Goal: Task Accomplishment & Management: Manage account settings

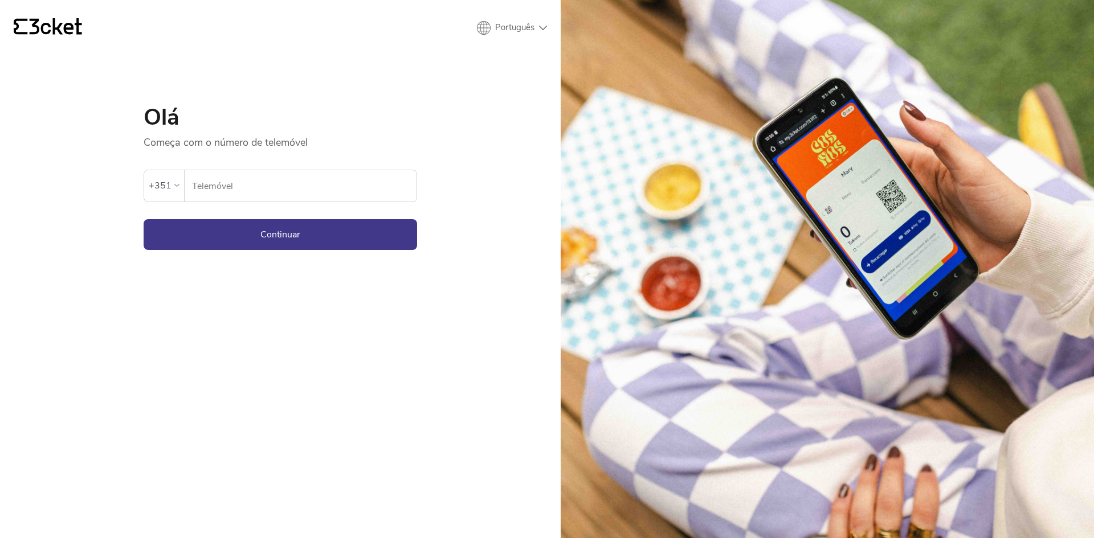
click at [324, 193] on input "Telemóvel" at bounding box center [303, 185] width 225 height 31
type input "969603172"
click at [302, 244] on button "Continuar" at bounding box center [280, 234] width 273 height 31
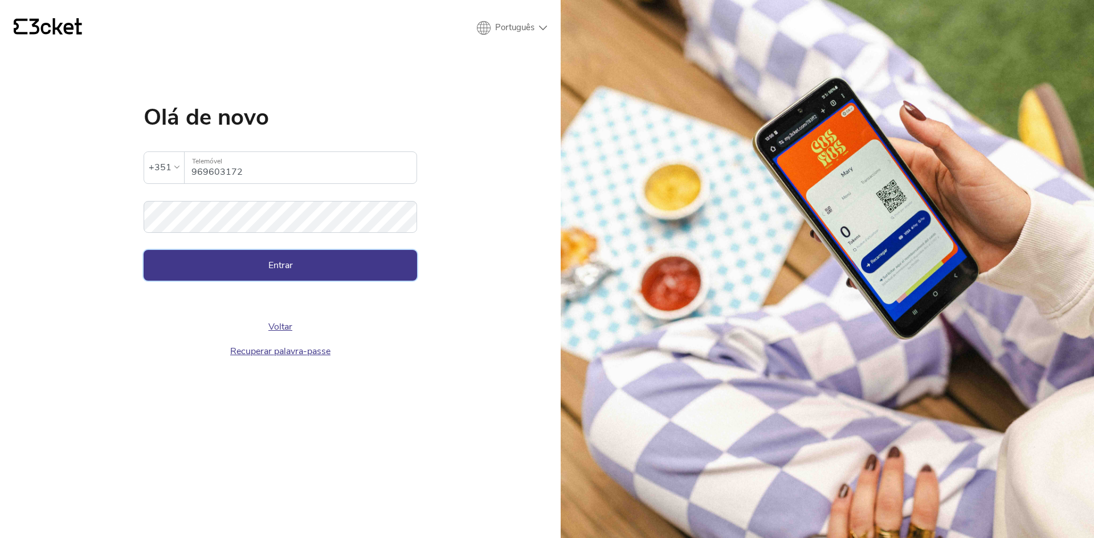
click at [322, 271] on button "Entrar" at bounding box center [280, 265] width 273 height 31
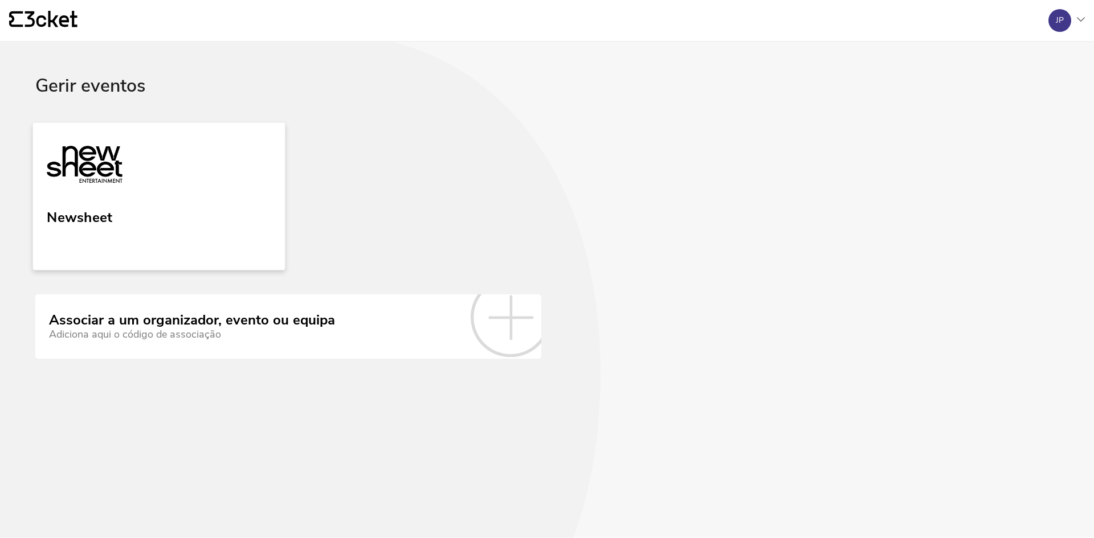
click at [176, 234] on link "Newsheet" at bounding box center [159, 196] width 252 height 148
